Goal: Task Accomplishment & Management: Use online tool/utility

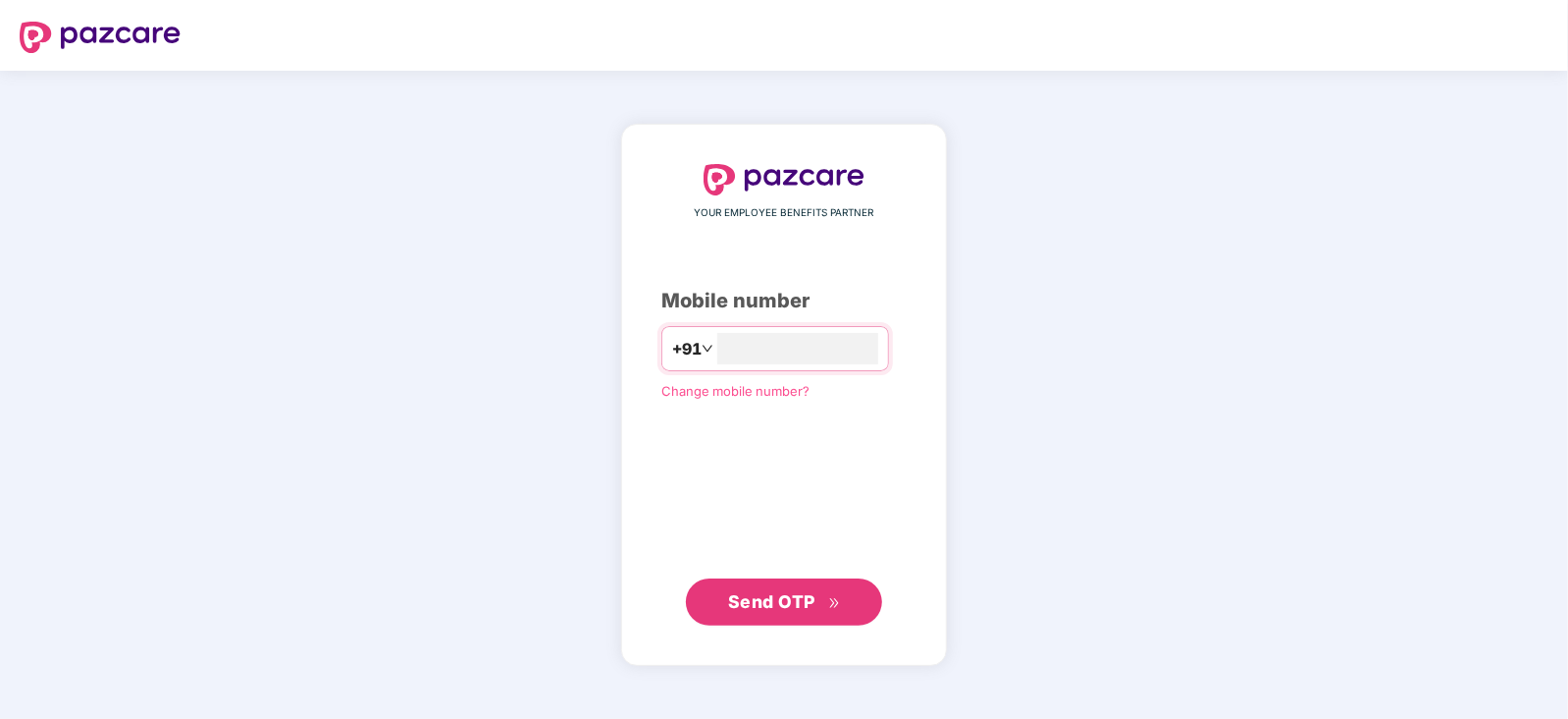
type input "**********"
click at [860, 603] on button "Send OTP" at bounding box center [784, 601] width 197 height 47
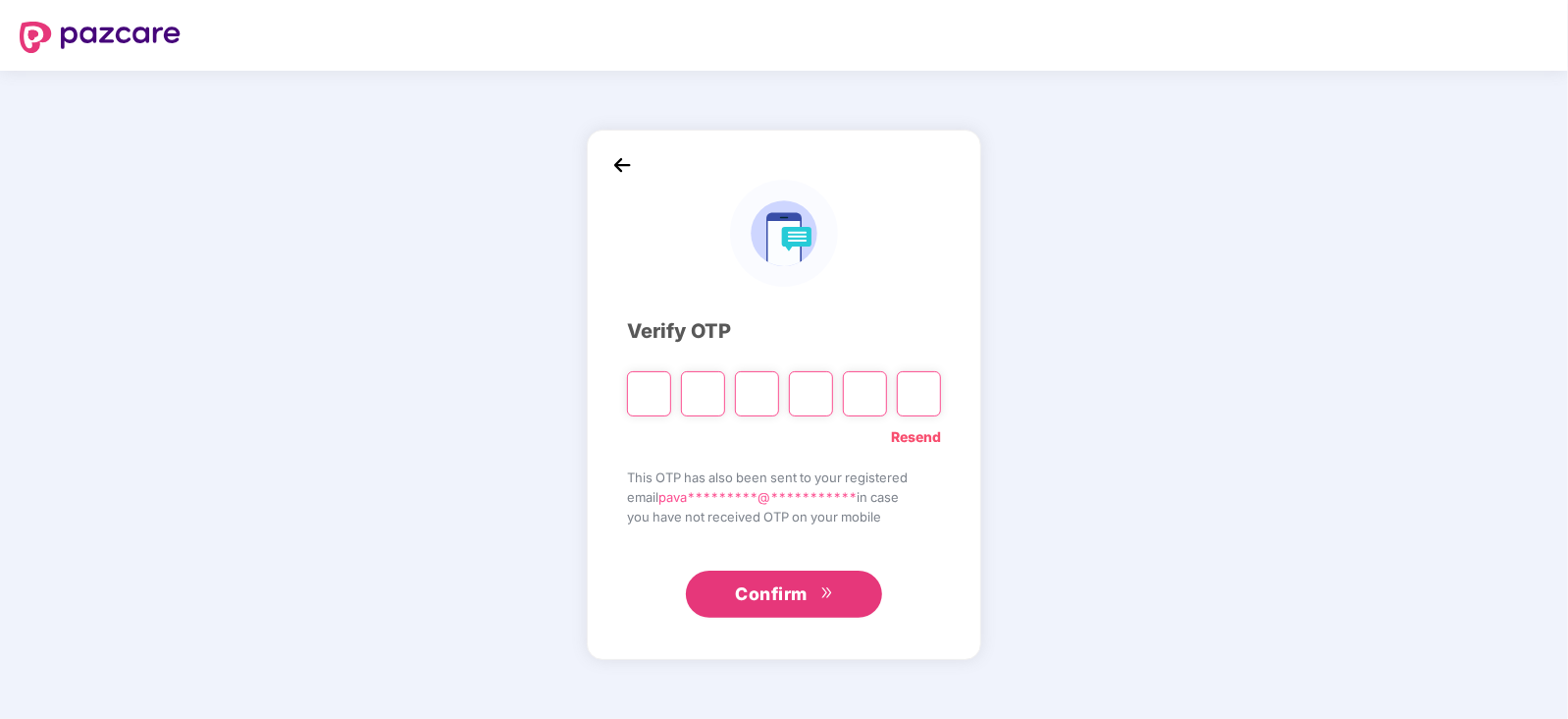
type input "*"
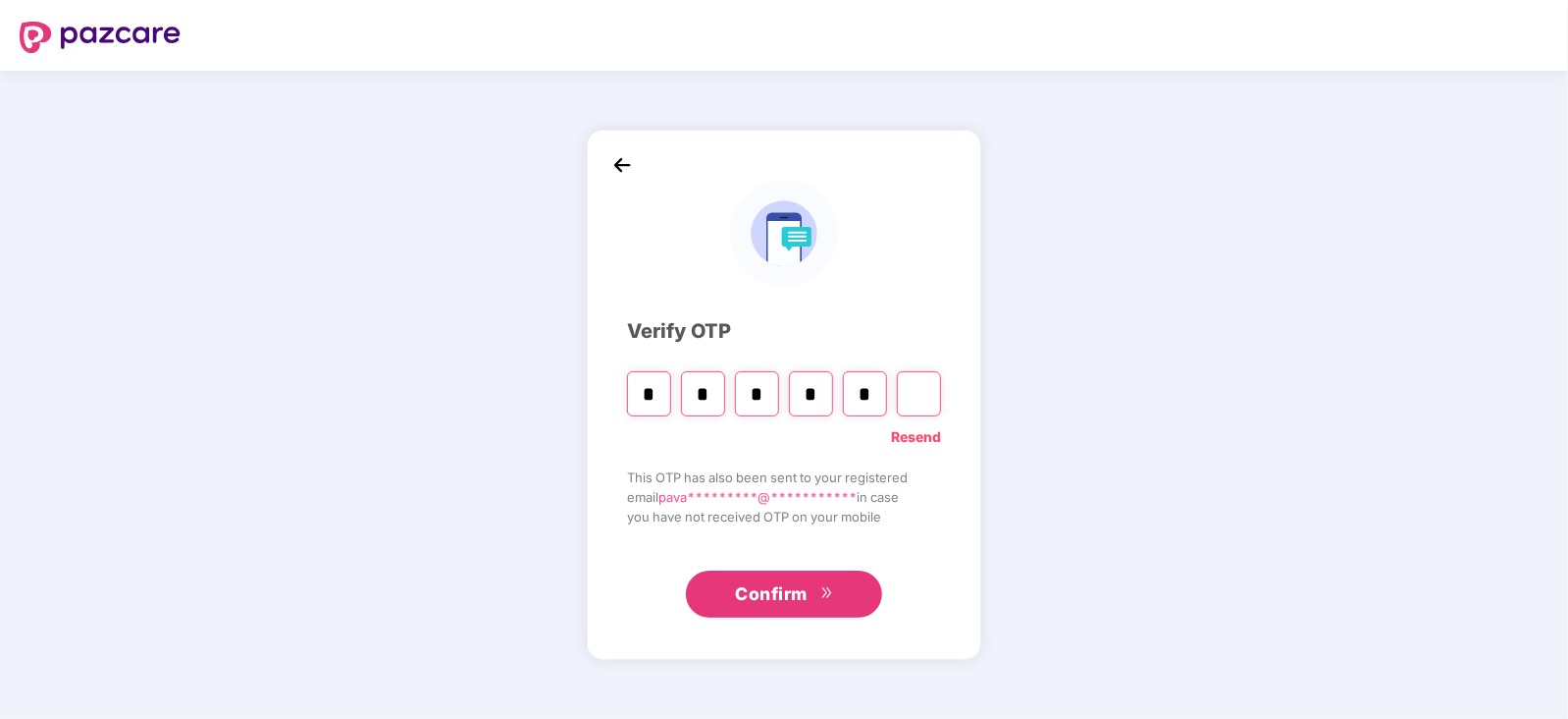
type input "*"
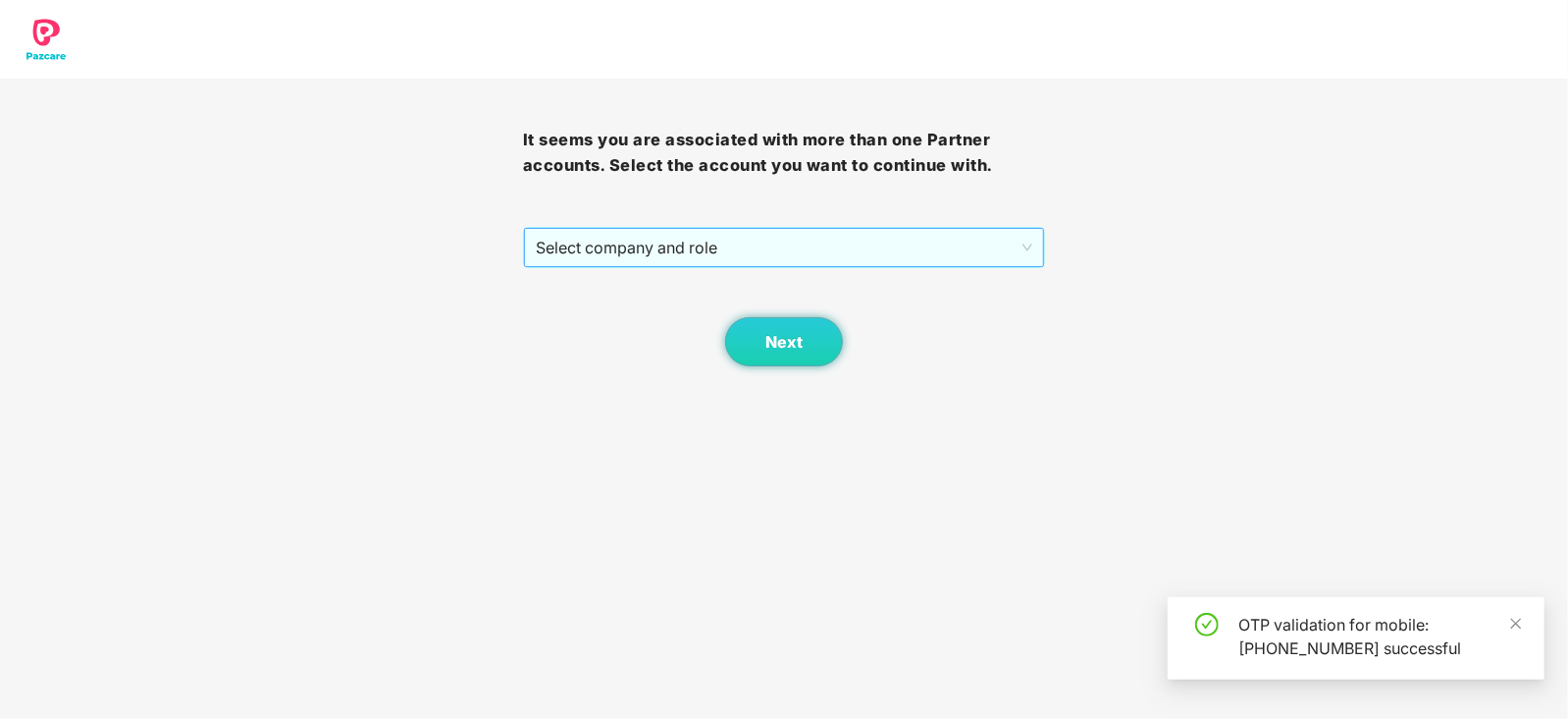
click at [864, 250] on span "Select company and role" at bounding box center [784, 247] width 497 height 38
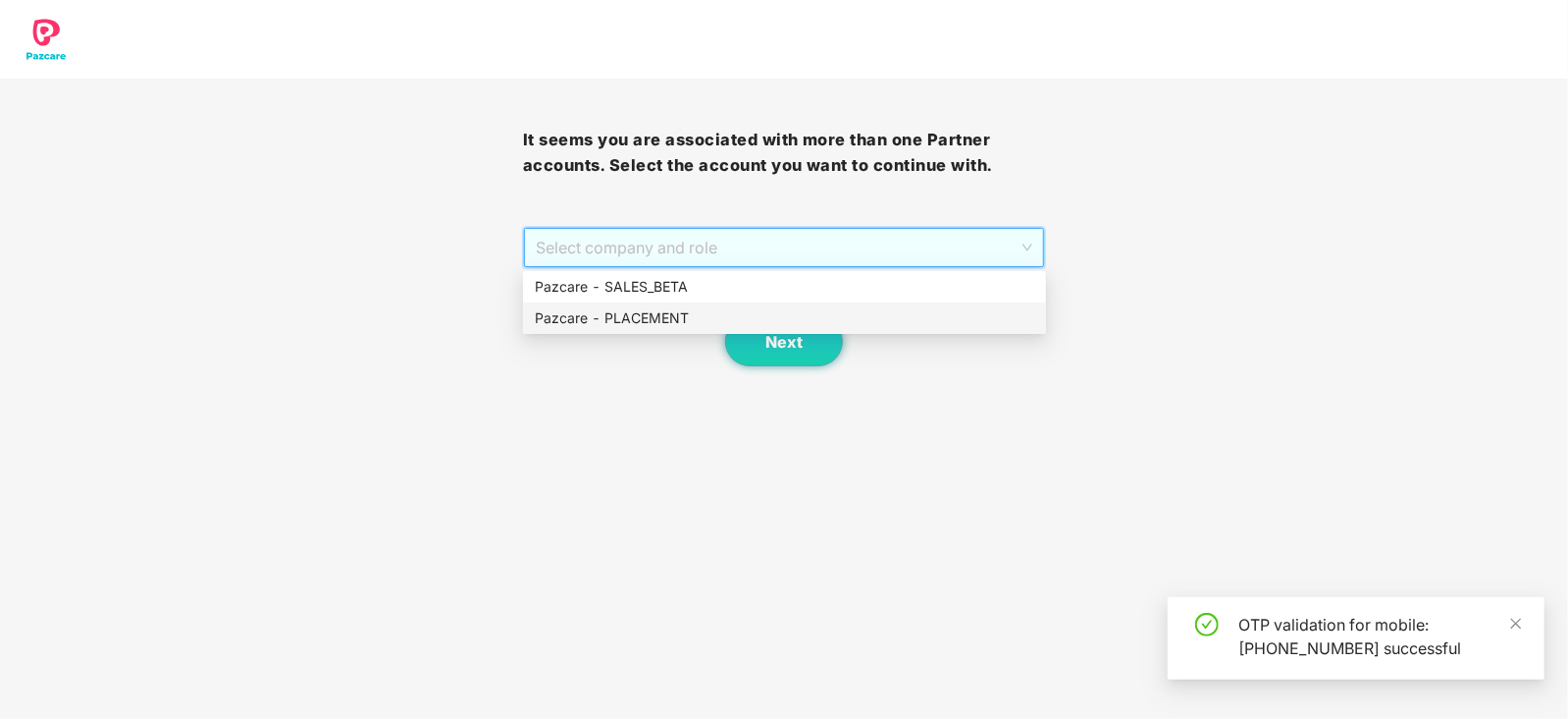
click at [806, 315] on div "Pazcare - PLACEMENT" at bounding box center [784, 318] width 499 height 22
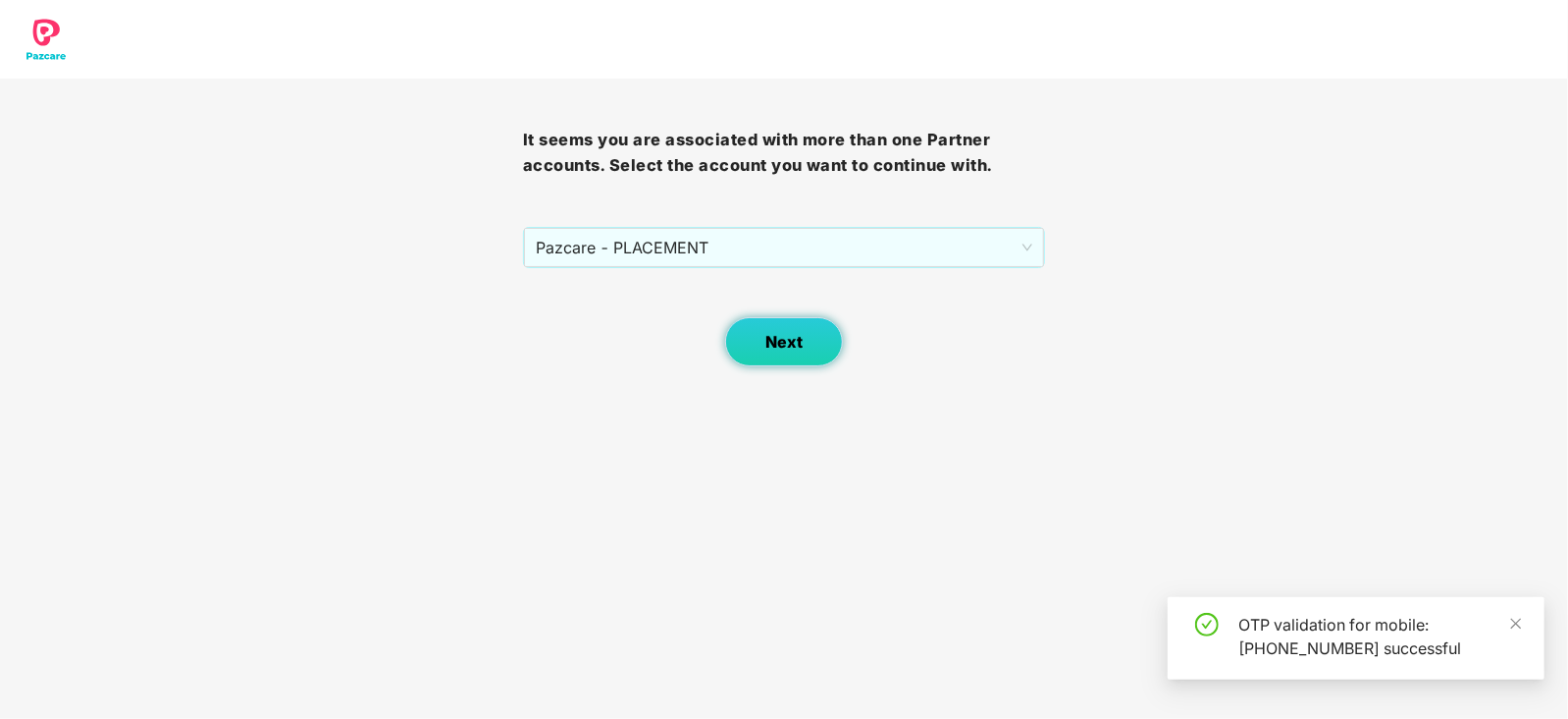
click at [799, 330] on button "Next" at bounding box center [784, 342] width 118 height 49
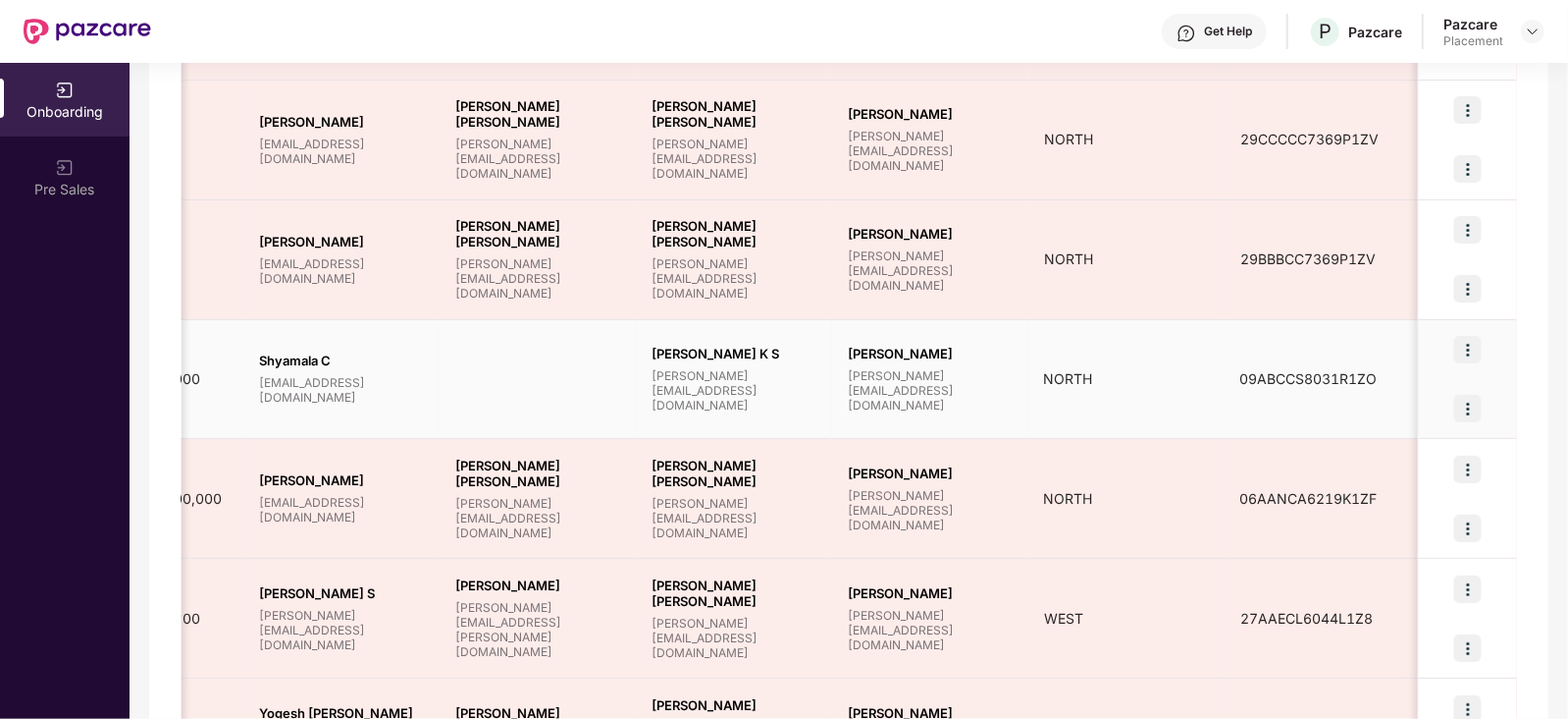
scroll to position [0, 1583]
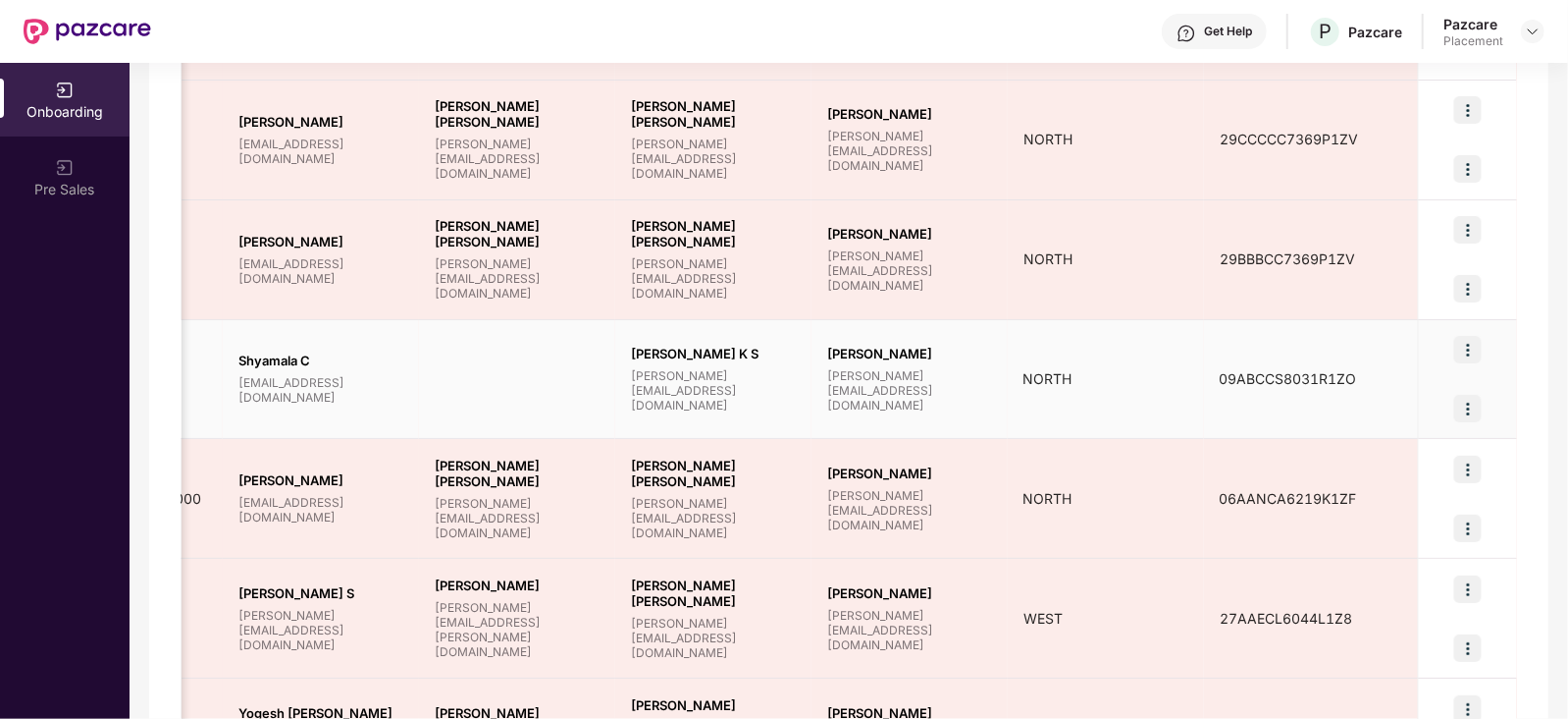
click at [1461, 414] on img at bounding box center [1468, 408] width 28 height 28
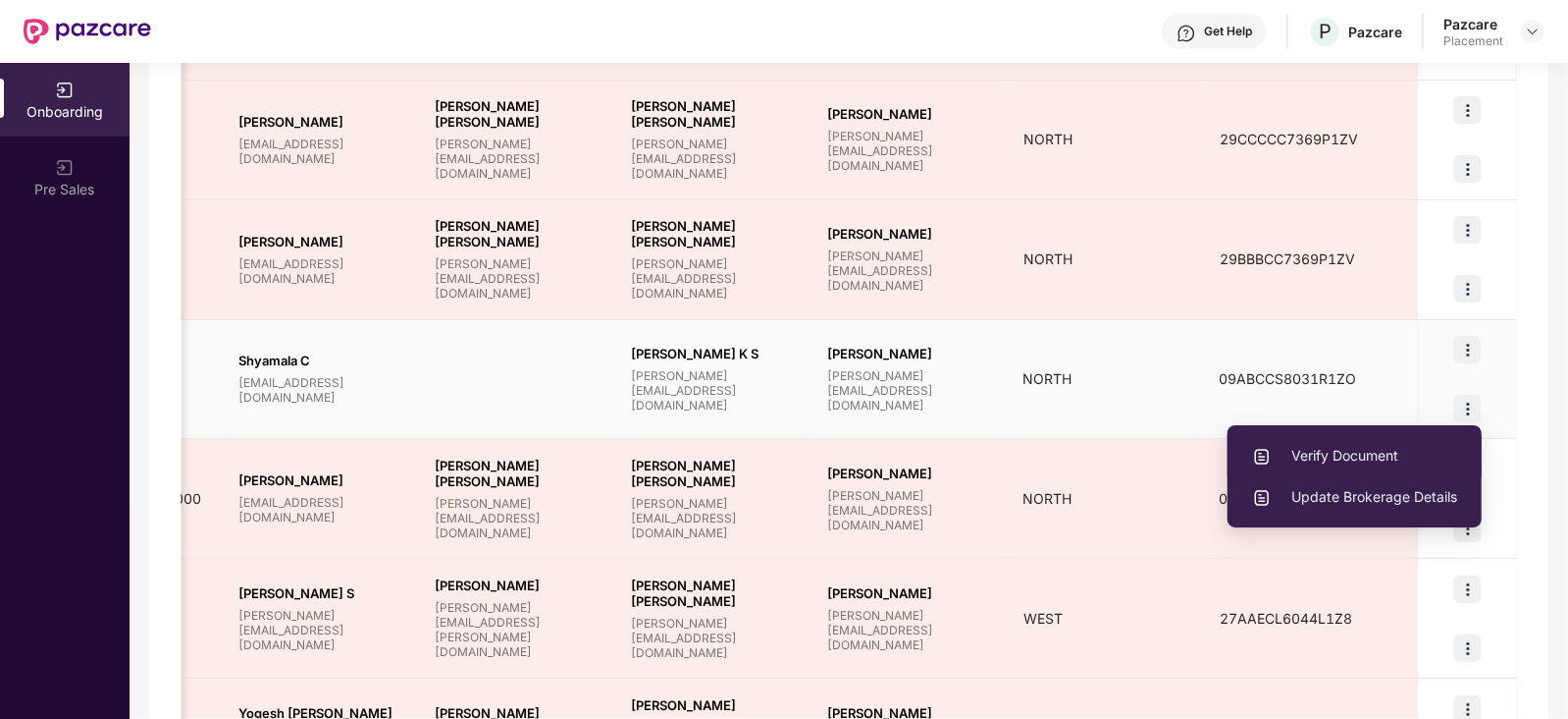
click at [1354, 455] on span "Verify Document" at bounding box center [1354, 456] width 205 height 22
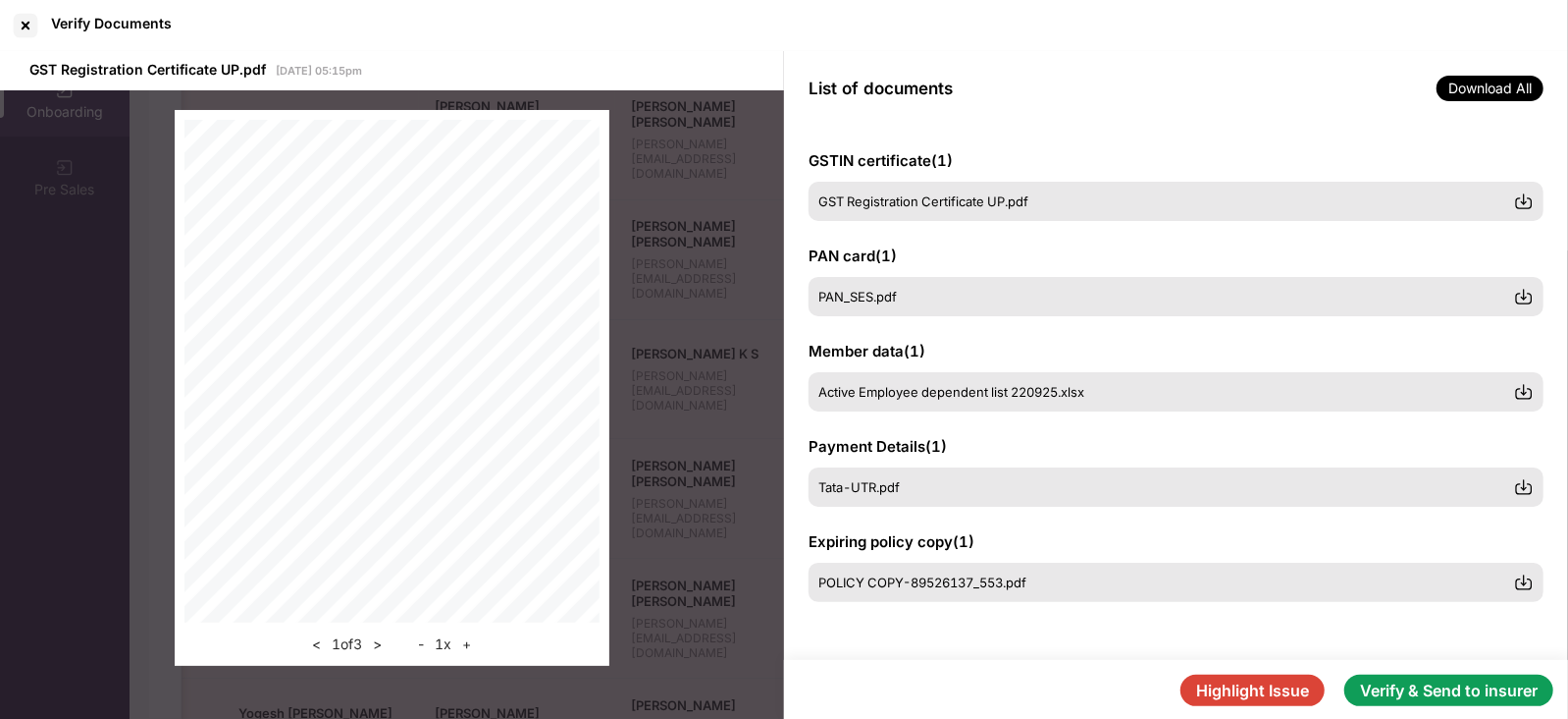
click at [1398, 688] on button "Verify & Send to insurer" at bounding box center [1448, 690] width 209 height 32
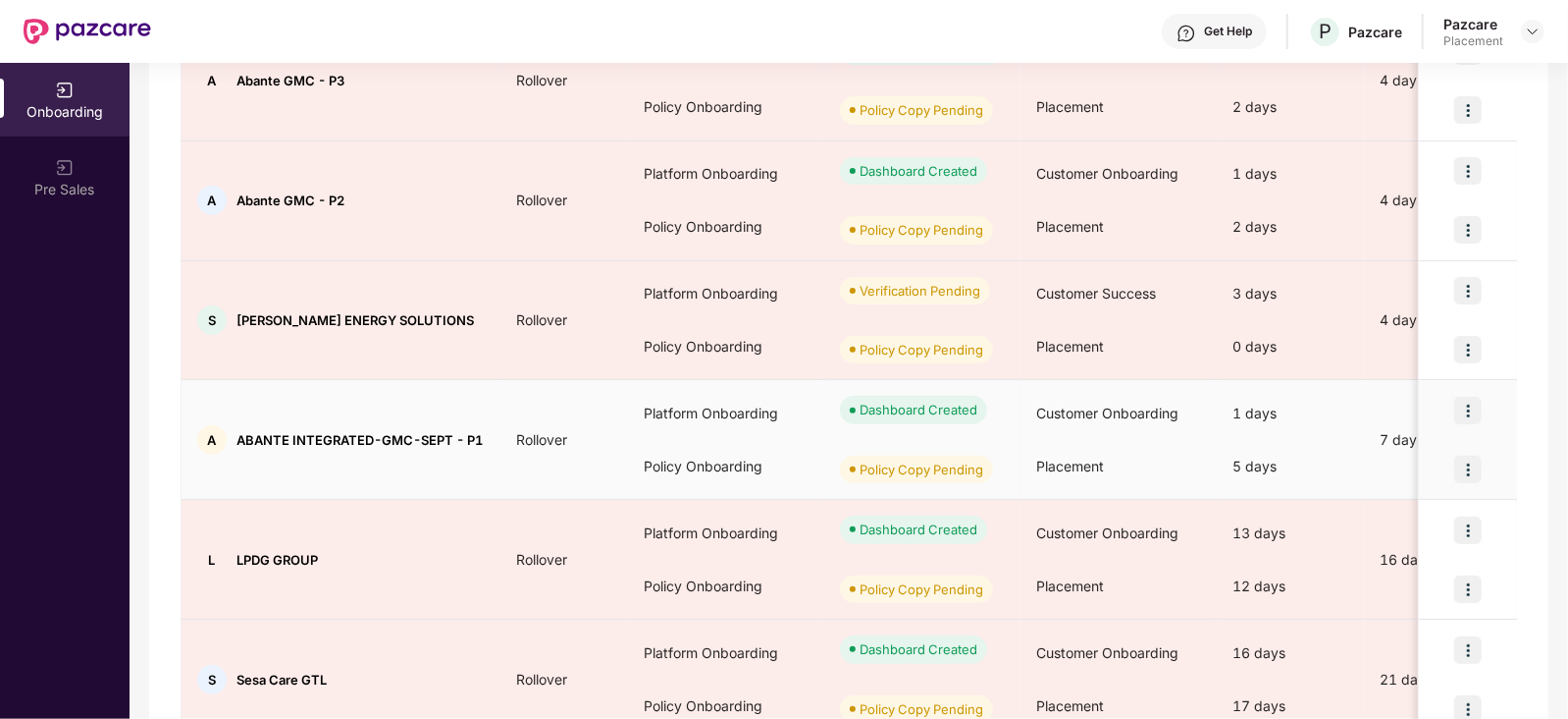
click at [1076, 478] on div "Placement" at bounding box center [1118, 467] width 197 height 53
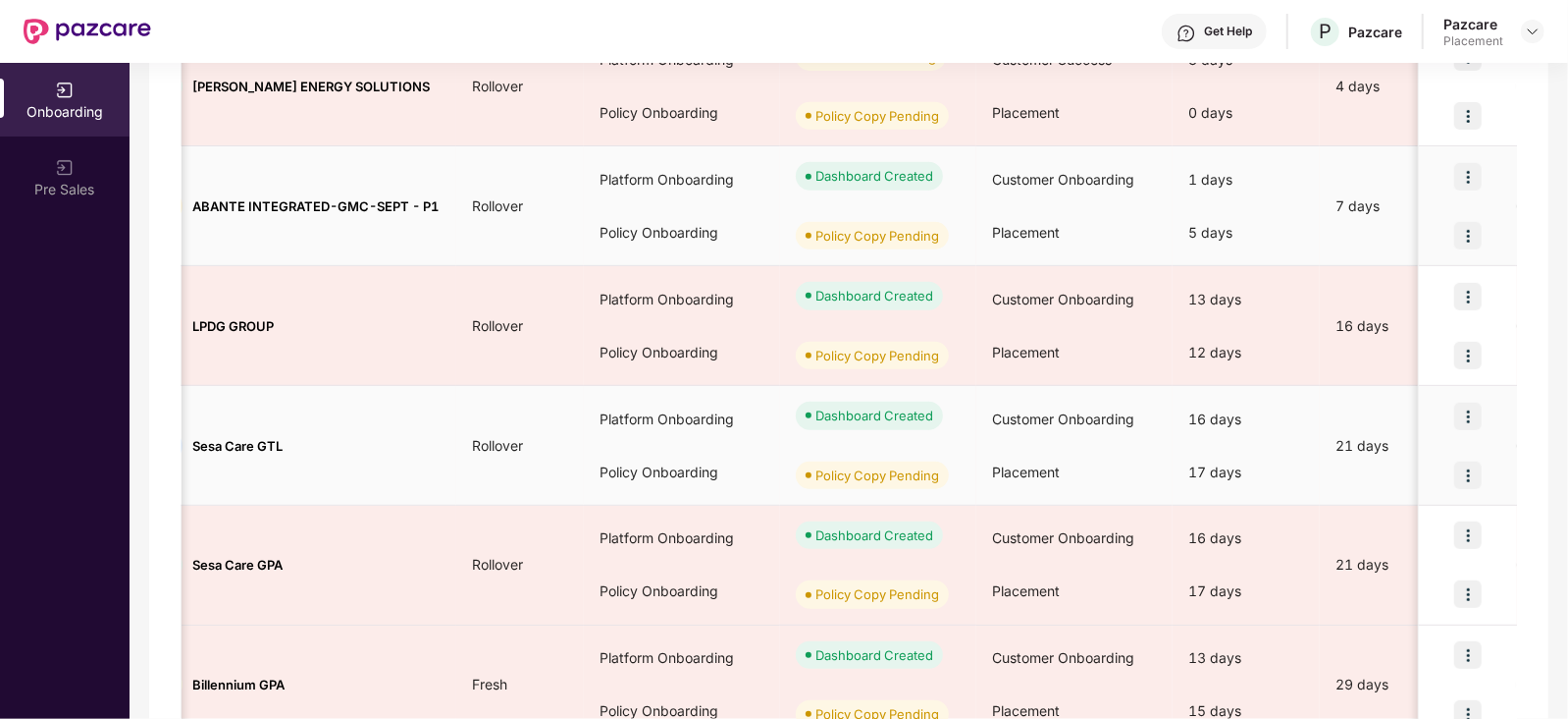
scroll to position [924, 0]
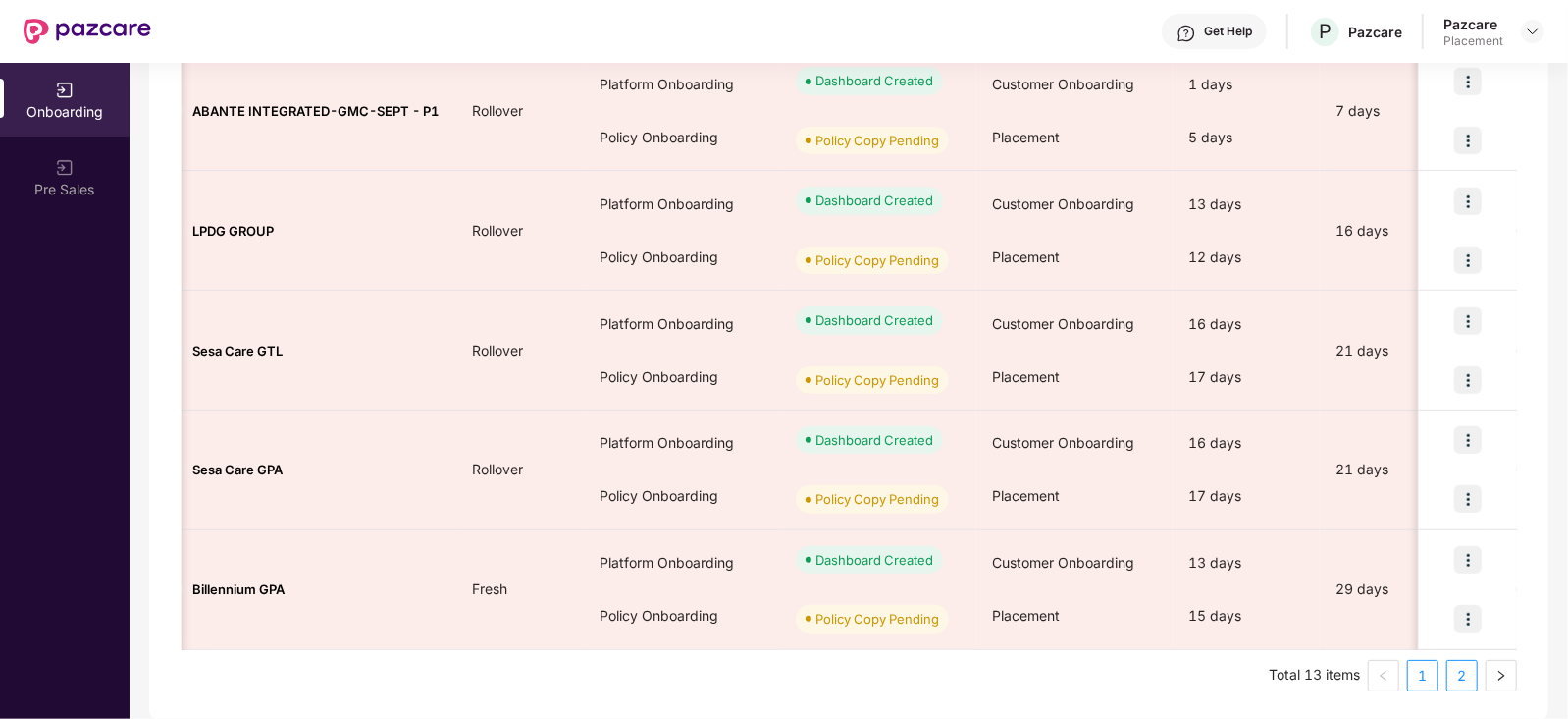
click at [1468, 677] on link "2" at bounding box center [1462, 675] width 30 height 30
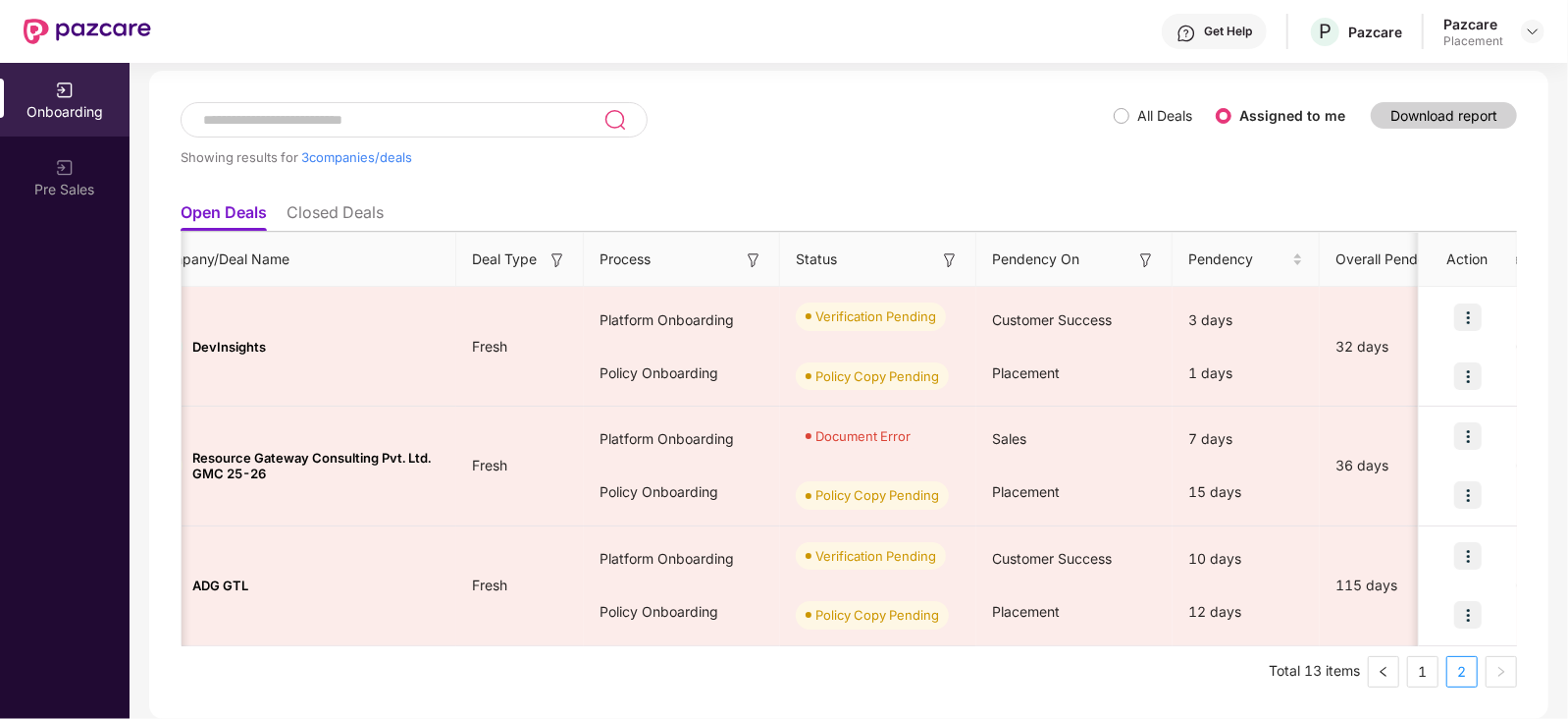
scroll to position [88, 0]
